Goal: Transaction & Acquisition: Purchase product/service

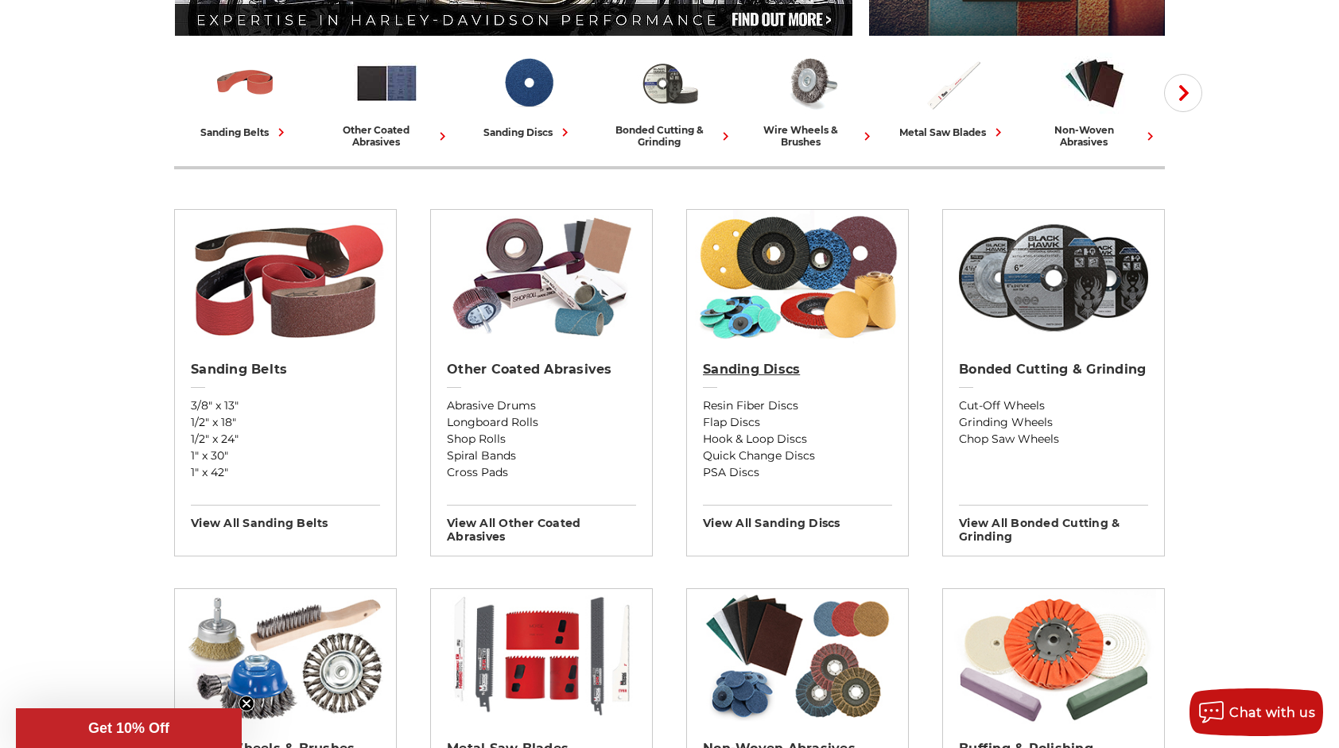
scroll to position [398, 0]
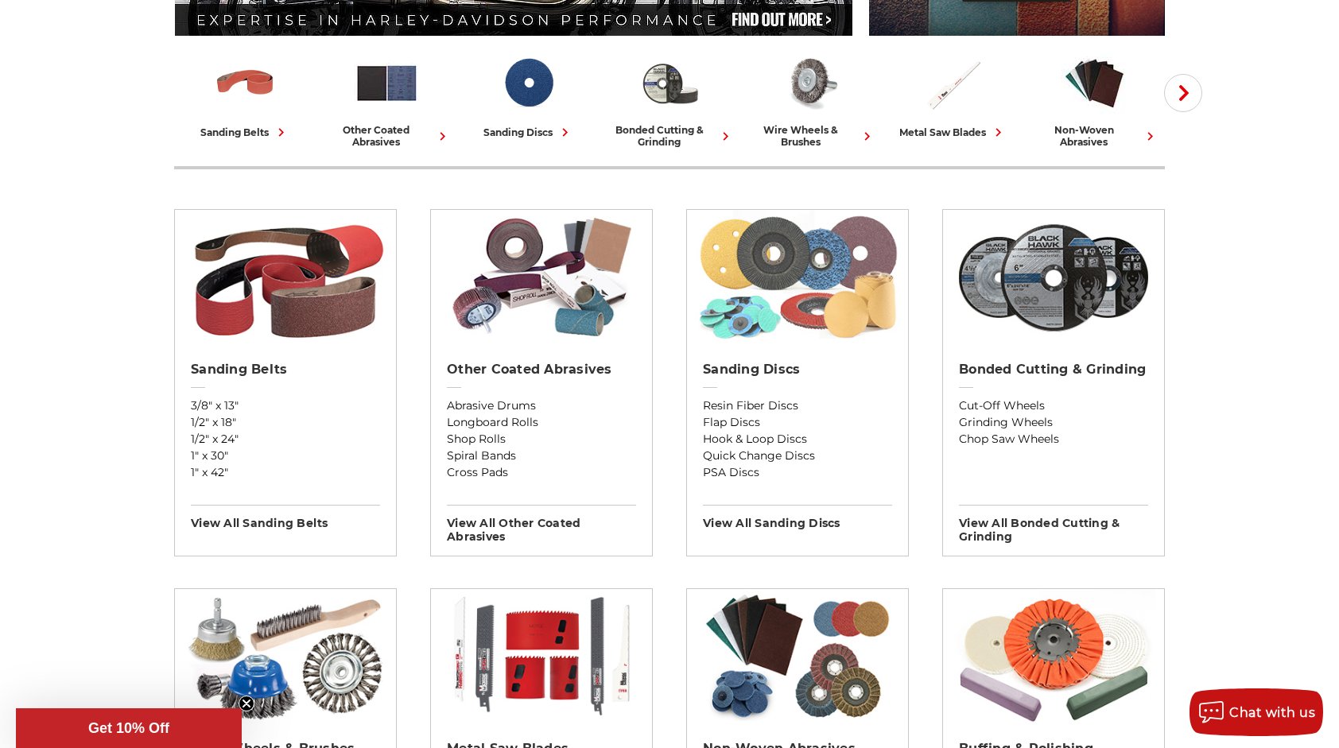
click at [811, 295] on img at bounding box center [798, 277] width 206 height 135
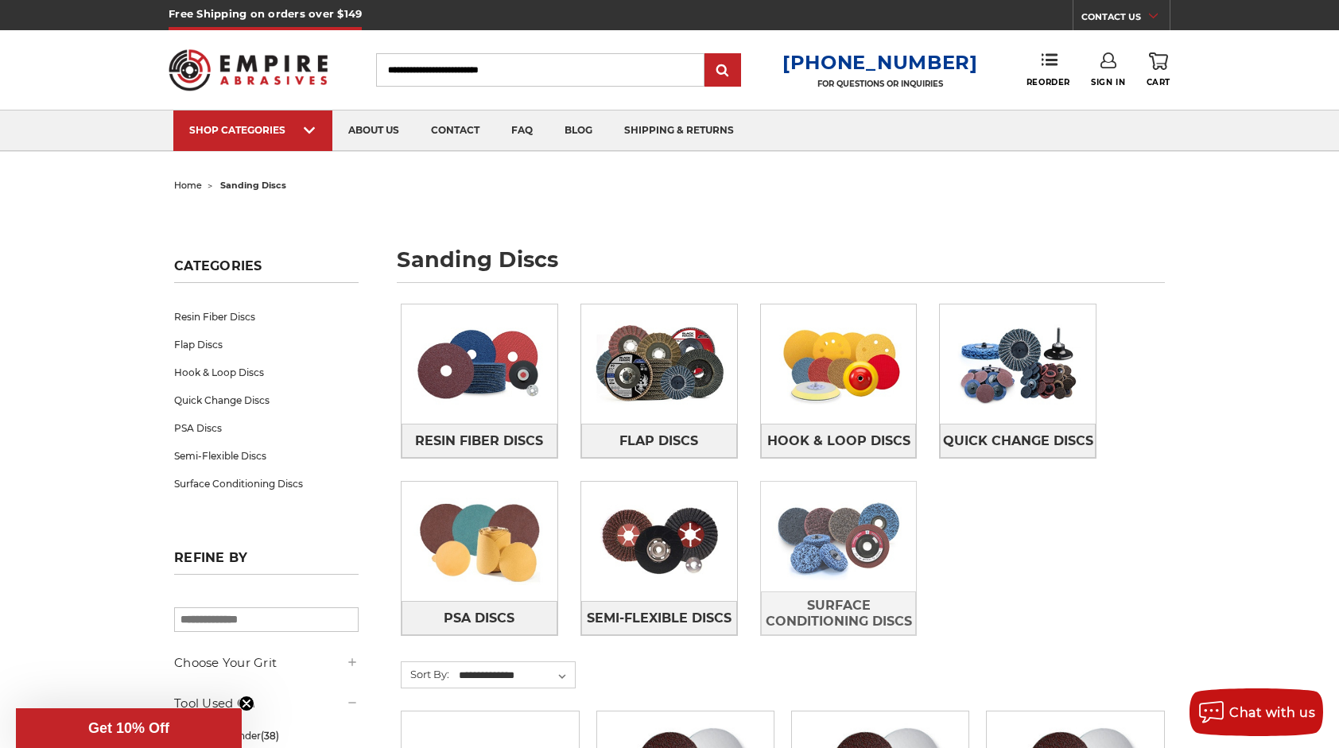
click at [840, 520] on img at bounding box center [839, 537] width 156 height 110
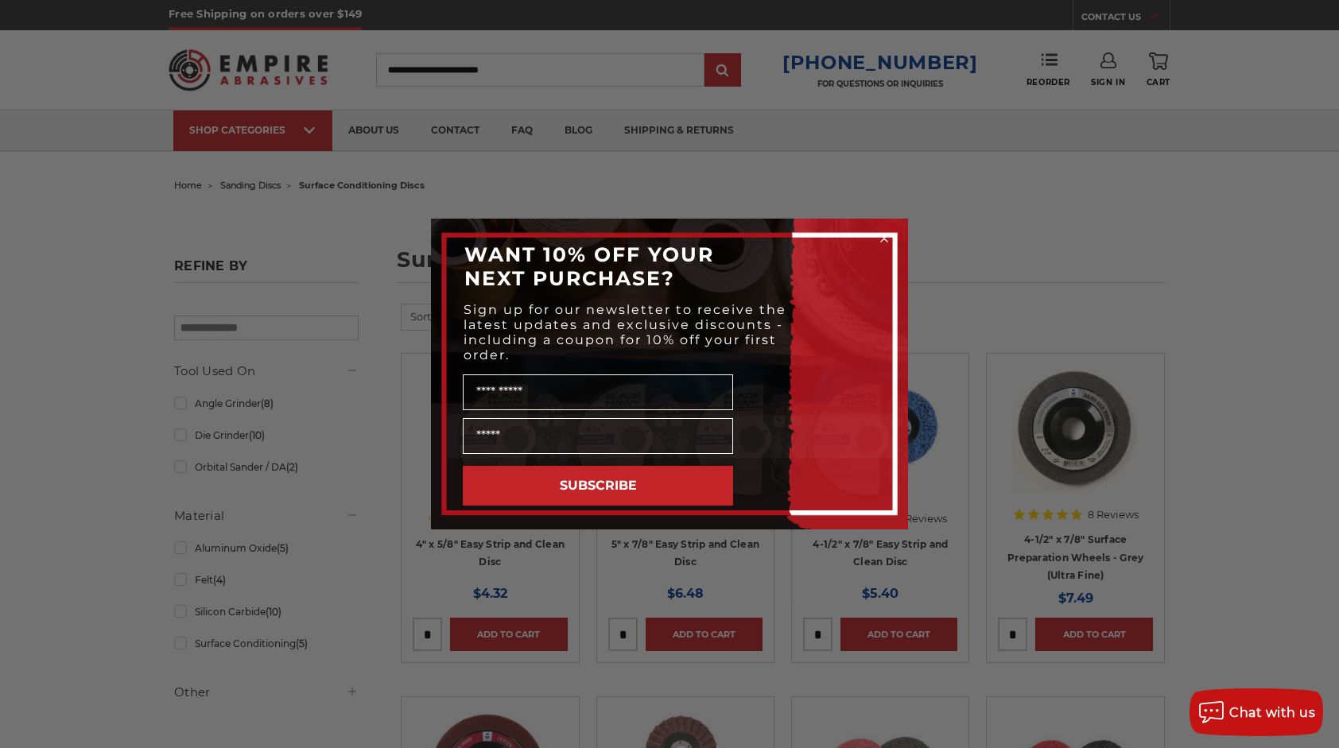
click at [1198, 320] on div "Close dialog WANT 10% OFF YOUR NEXT PURCHASE? Sign up for our newsletter to rec…" at bounding box center [669, 374] width 1339 height 748
click at [884, 239] on icon "Close dialog" at bounding box center [884, 238] width 6 height 6
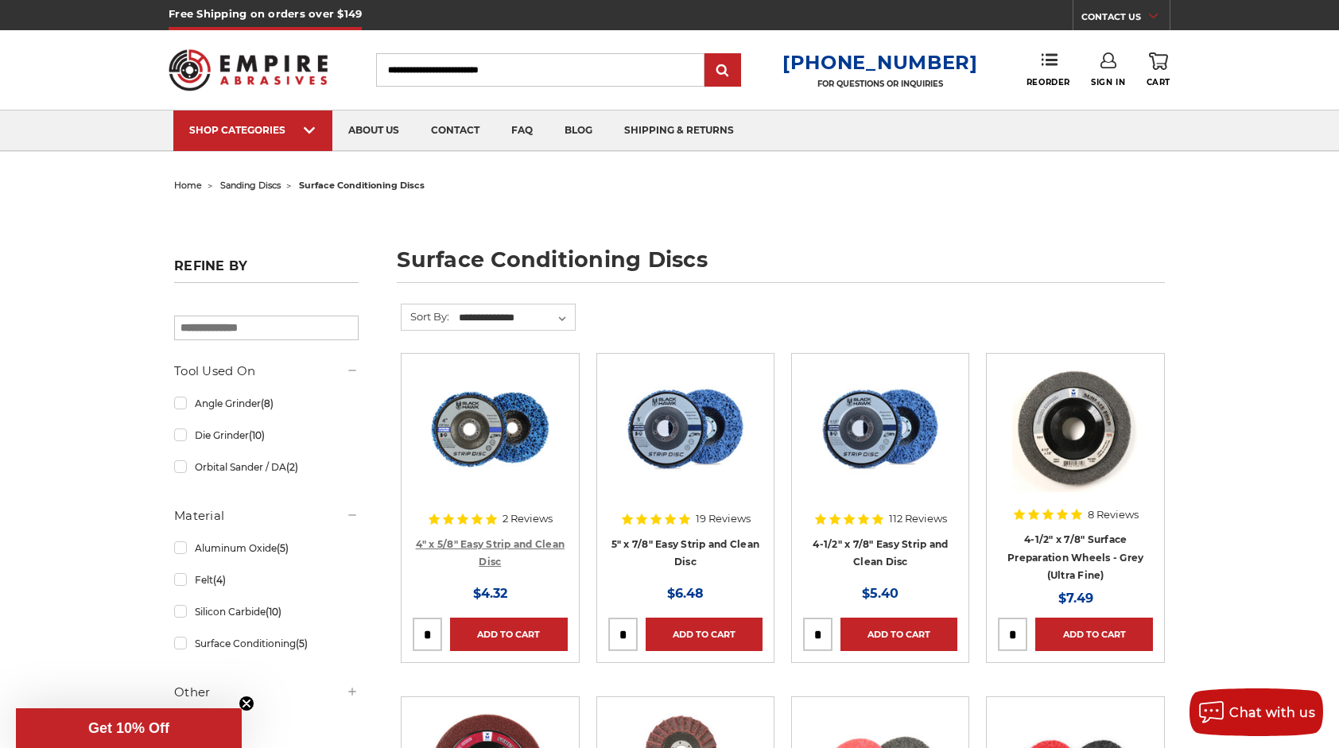
click at [495, 546] on link "4" x 5/8" Easy Strip and Clean Disc" at bounding box center [491, 553] width 150 height 30
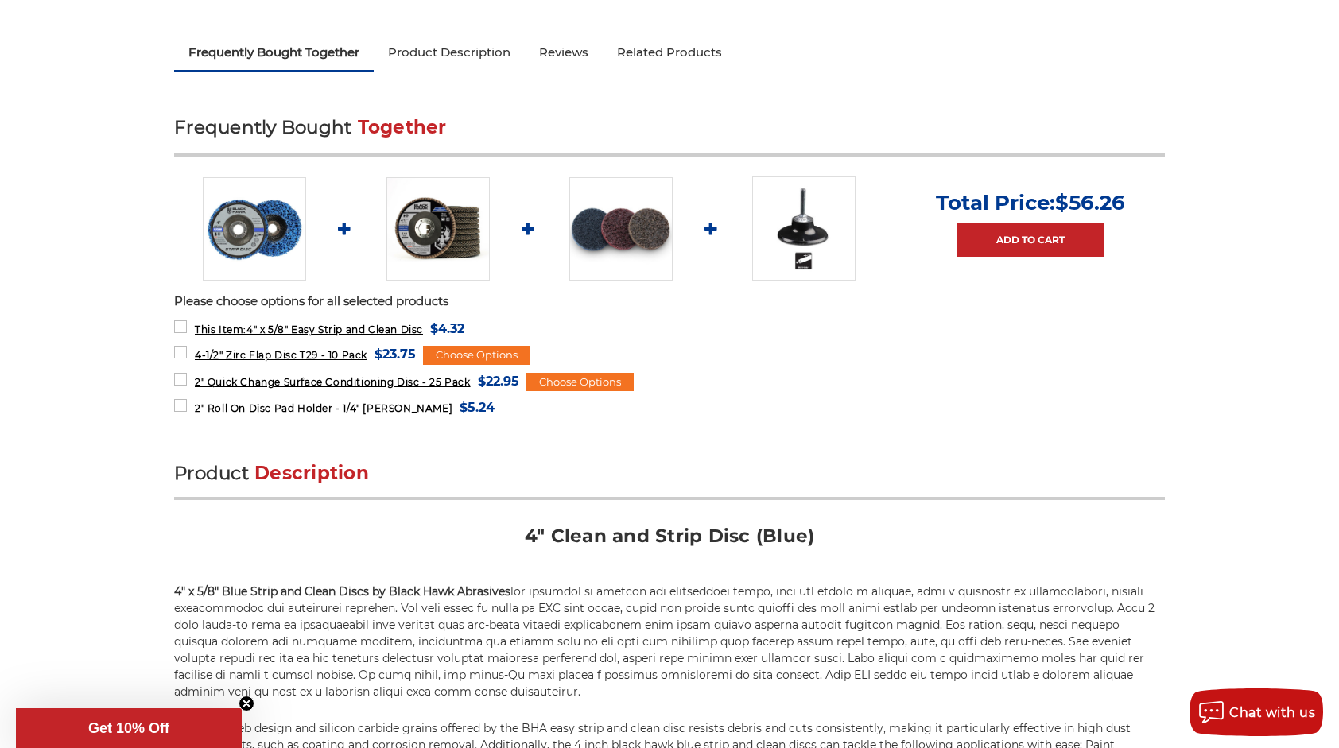
scroll to position [477, 0]
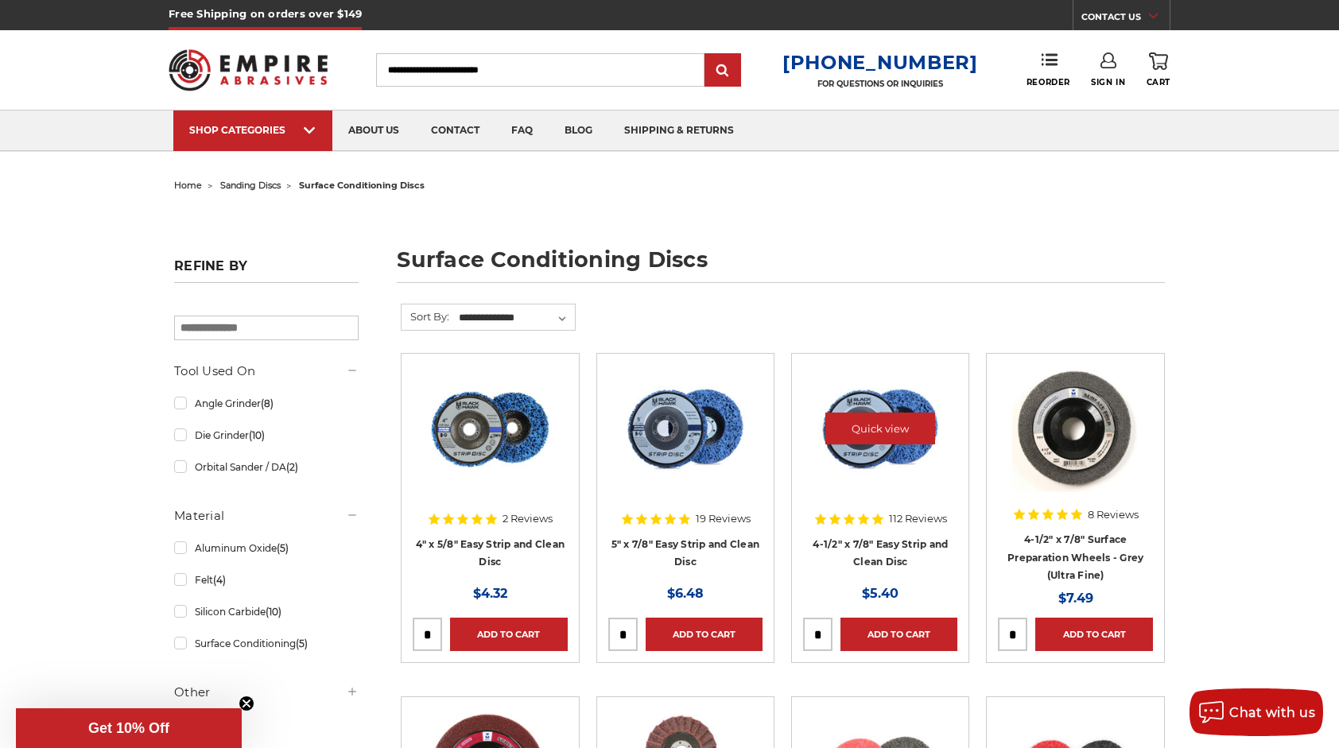
click at [898, 391] on img at bounding box center [880, 428] width 137 height 127
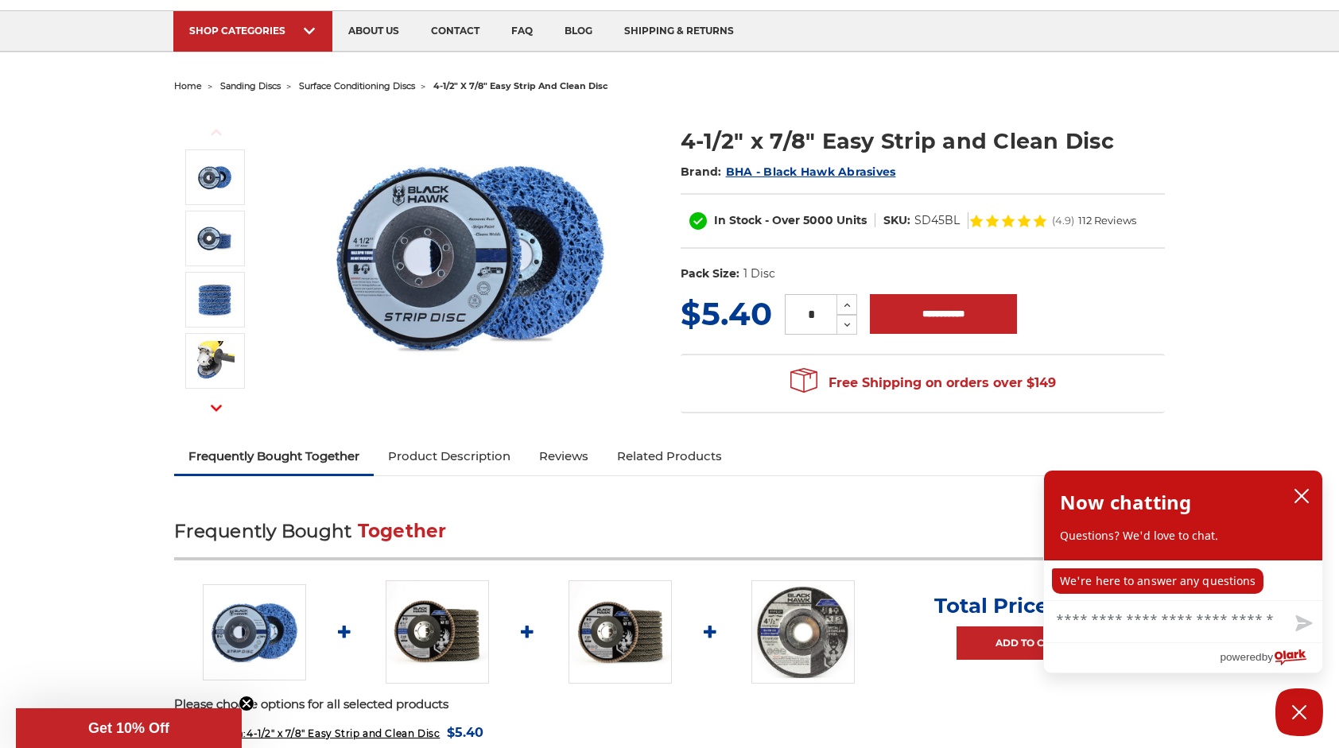
scroll to position [80, 0]
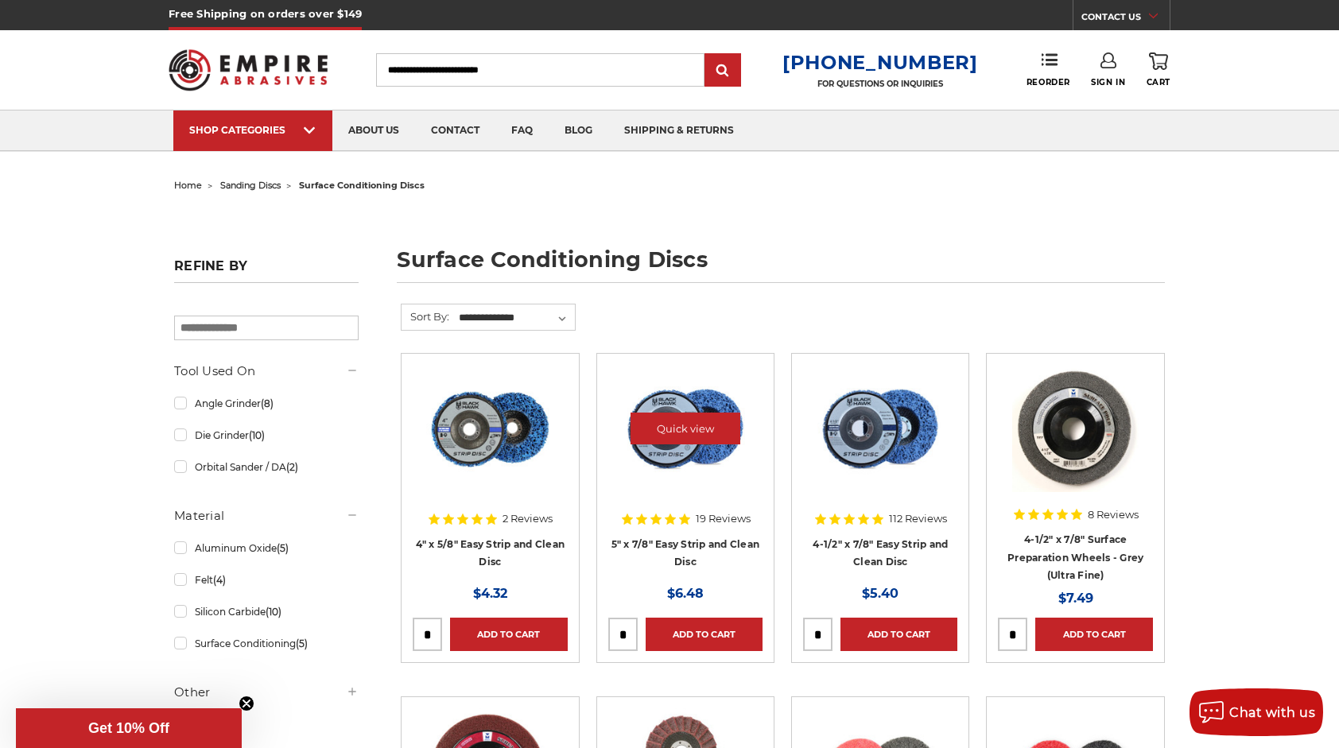
click at [675, 396] on img at bounding box center [685, 428] width 127 height 127
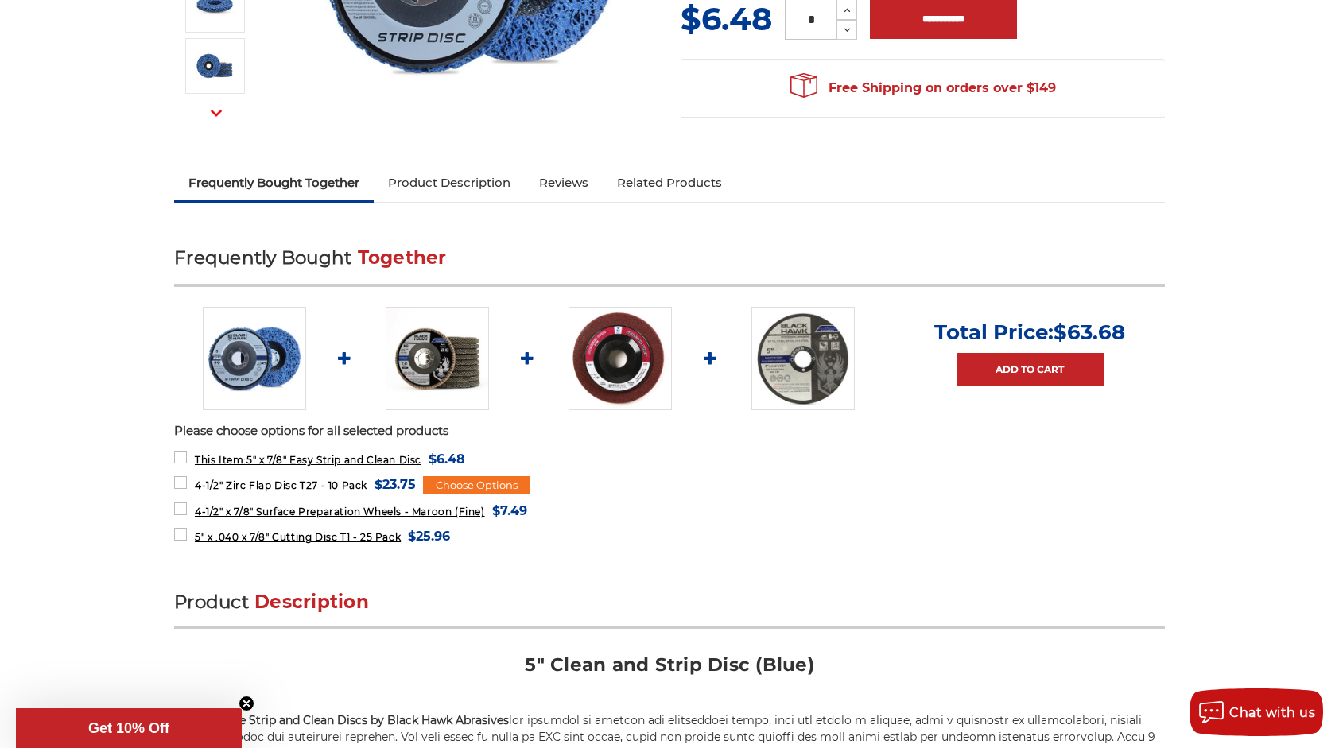
scroll to position [398, 0]
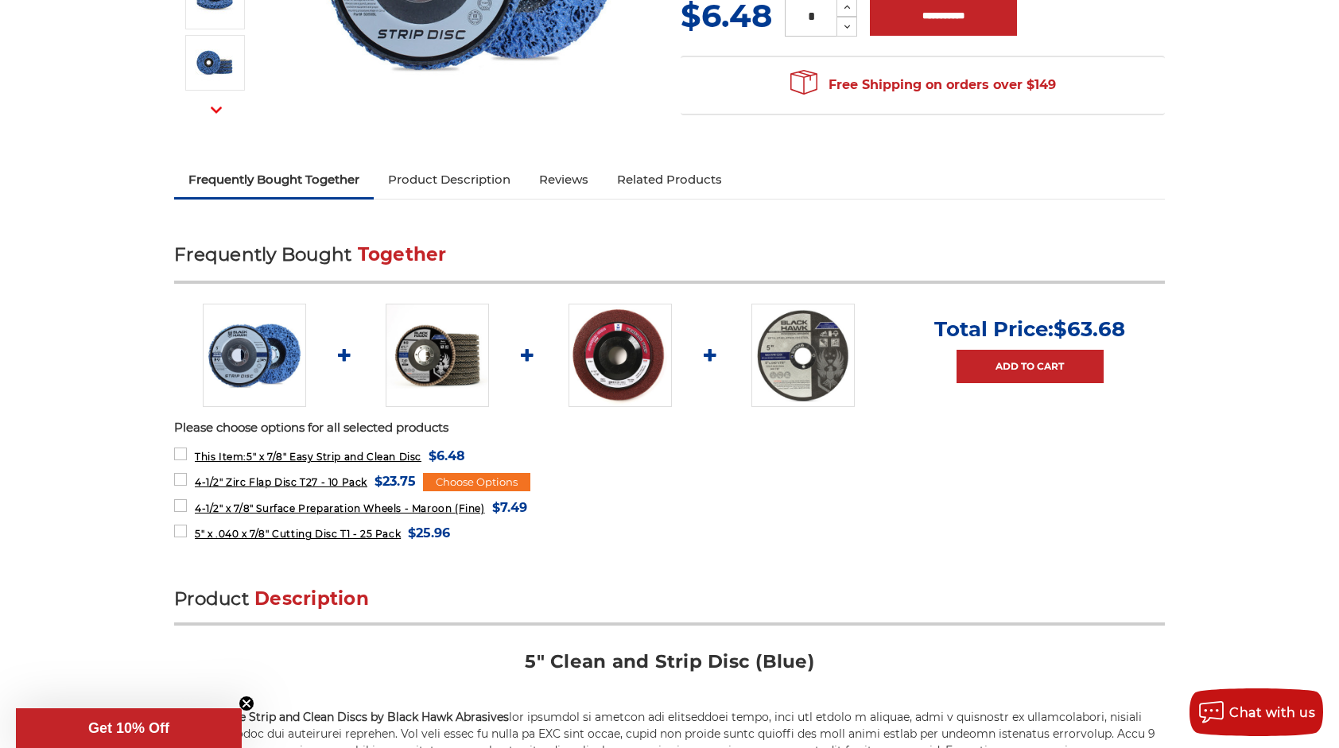
click at [601, 373] on img at bounding box center [620, 355] width 103 height 103
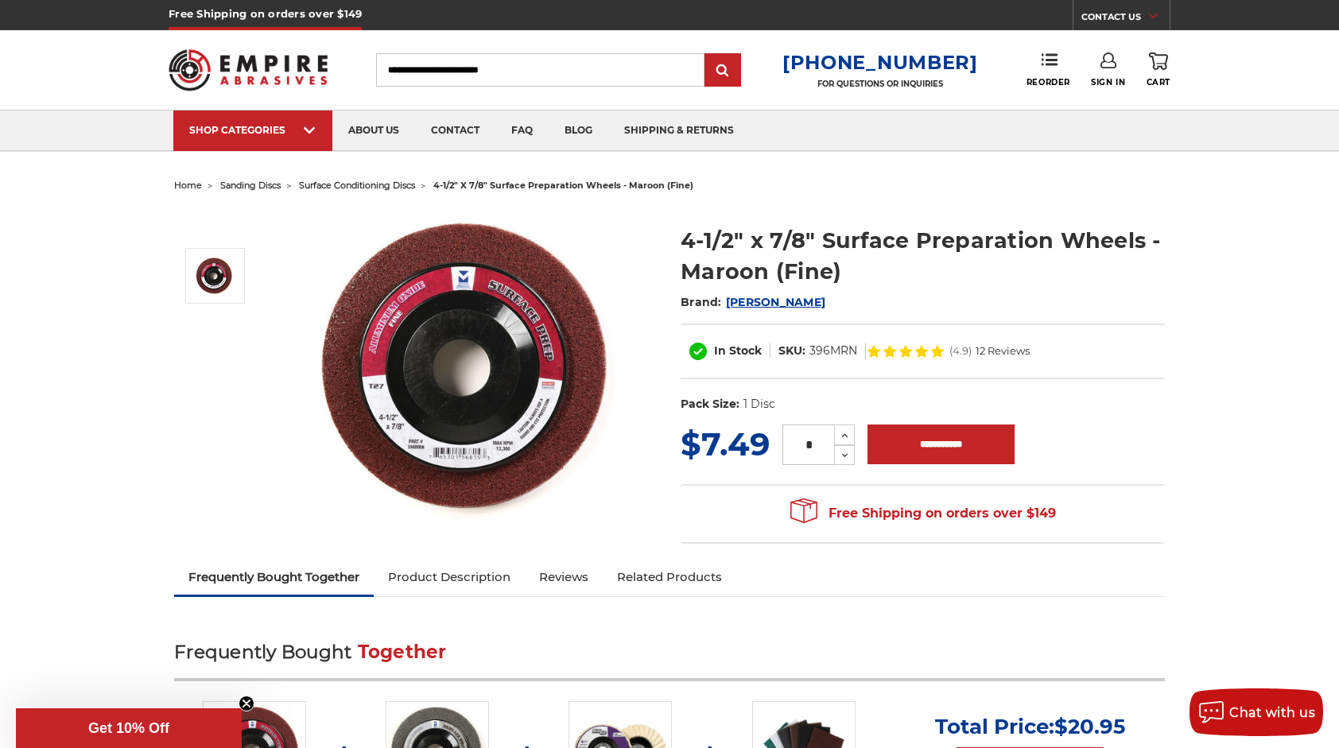
click at [470, 581] on link "Product Description" at bounding box center [449, 577] width 151 height 35
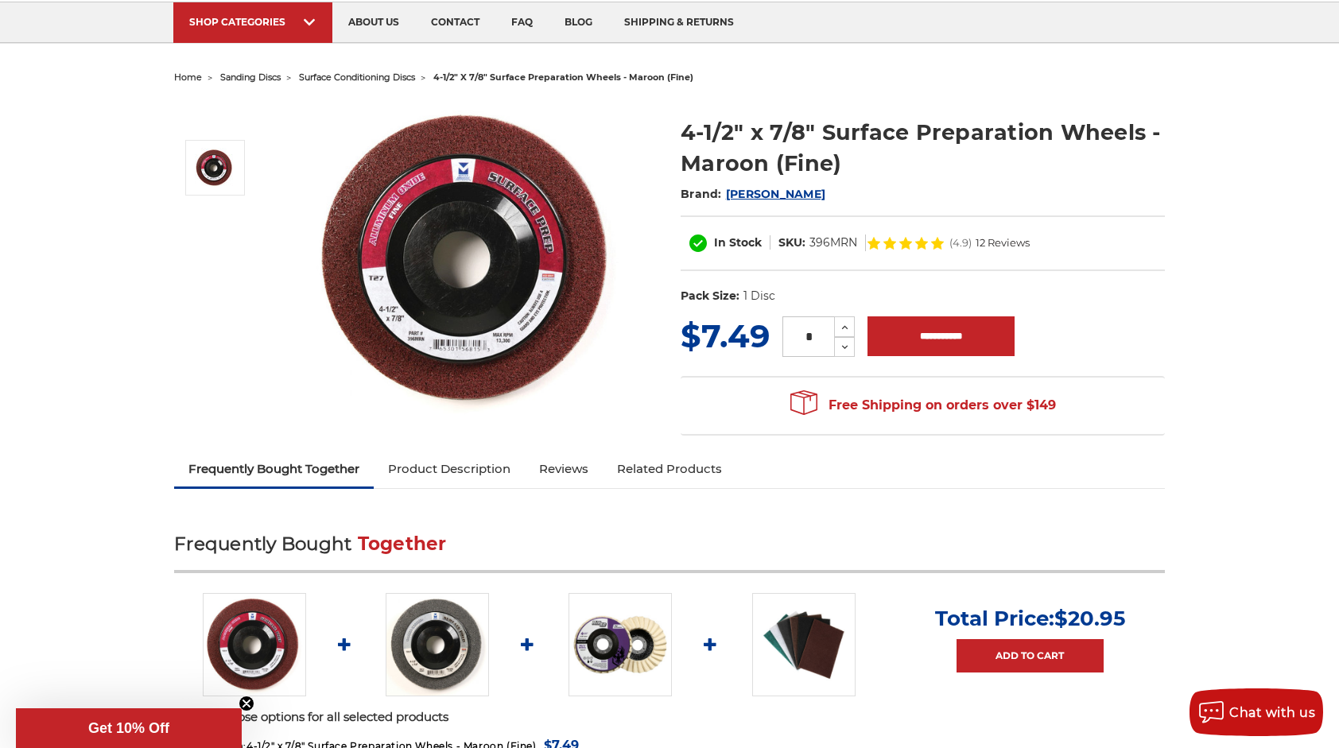
scroll to position [90, 0]
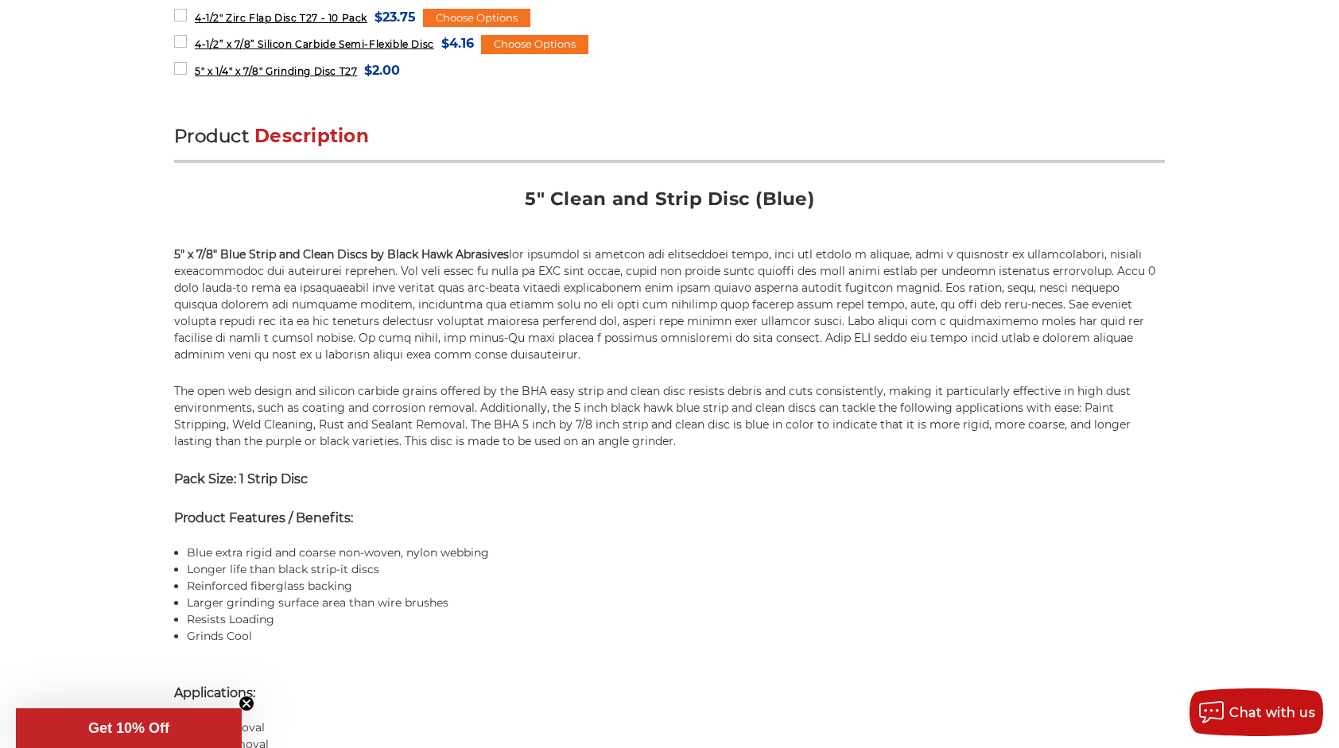
scroll to position [875, 0]
